Goal: Check status: Check status

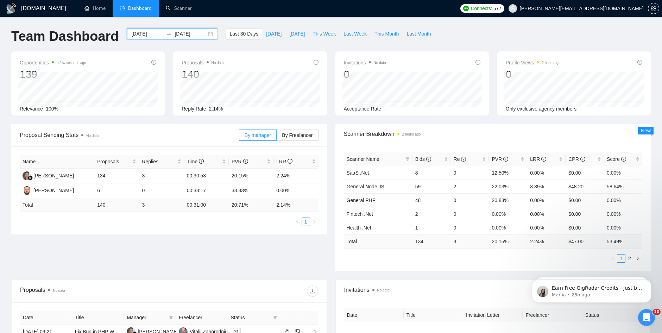
click at [186, 32] on input "[DATE]" at bounding box center [190, 34] width 32 height 8
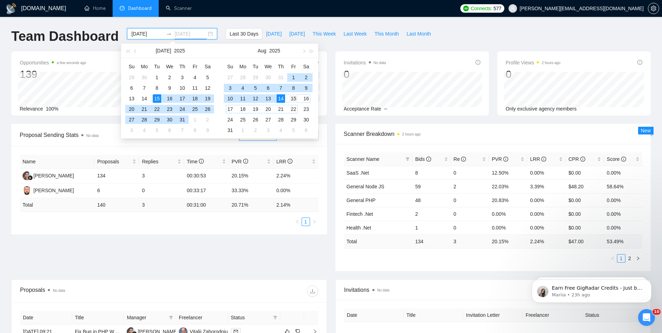
type input "[DATE]"
click at [295, 100] on div "15" at bounding box center [293, 98] width 8 height 8
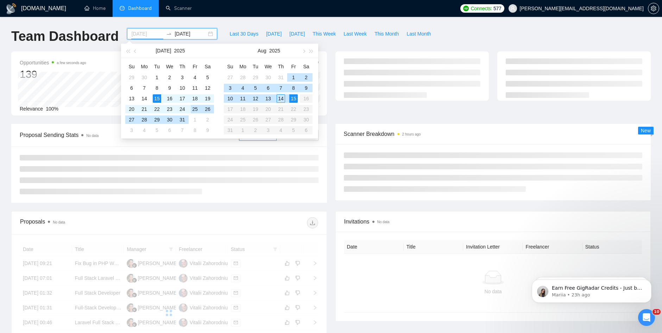
type input "[DATE]"
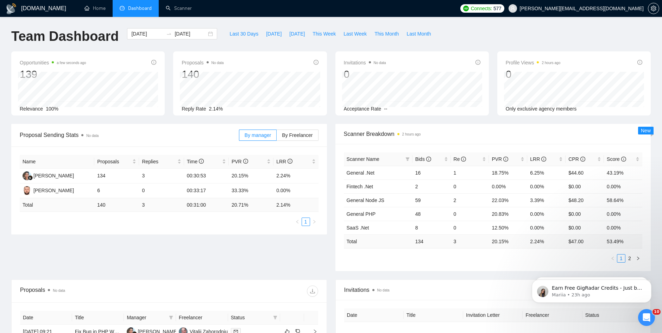
click at [577, 43] on div "Team Dashboard [DATE] [DATE] Last 30 Days [DATE] [DATE] This Week Last Week Thi…" at bounding box center [331, 39] width 648 height 23
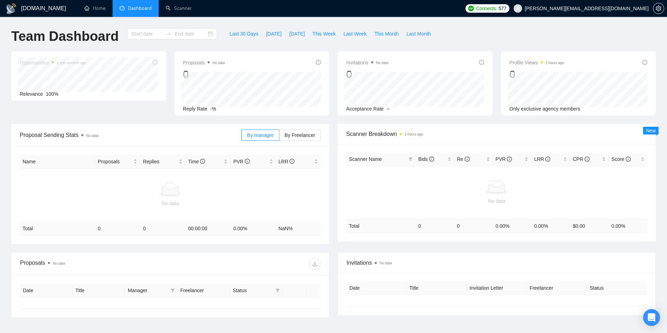
type input "[DATE]"
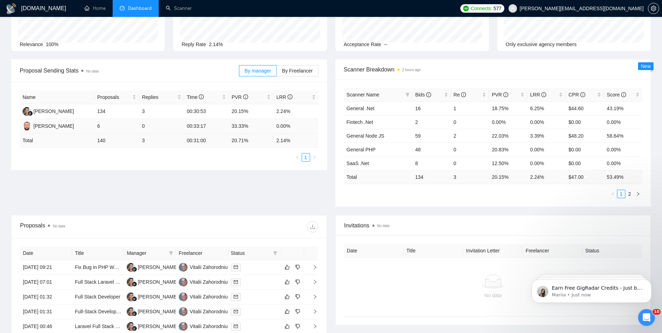
scroll to position [70, 0]
